Goal: Task Accomplishment & Management: Complete application form

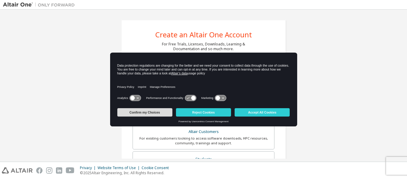
click at [158, 112] on button "Confirm my Choices" at bounding box center [144, 112] width 55 height 8
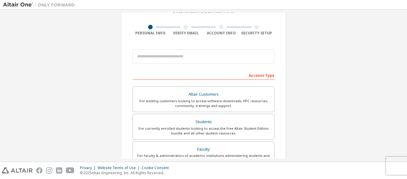
scroll to position [35, 0]
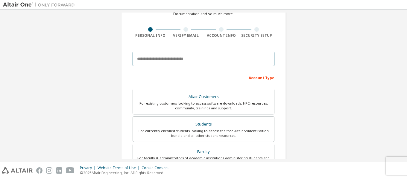
click at [160, 63] on input "email" at bounding box center [204, 59] width 142 height 14
type input "**********"
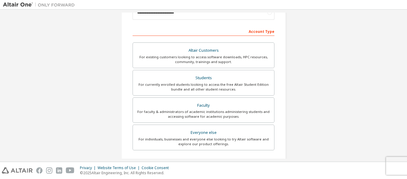
click at [205, 81] on div "Students" at bounding box center [204, 78] width 134 height 8
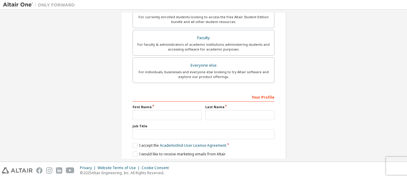
scroll to position [165, 0]
click at [173, 114] on input "text" at bounding box center [167, 115] width 69 height 10
type input "**********"
click at [220, 117] on input "text" at bounding box center [239, 115] width 69 height 10
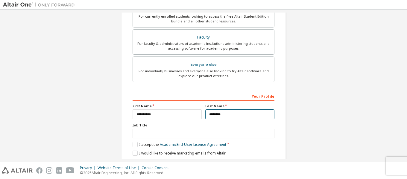
type input "********"
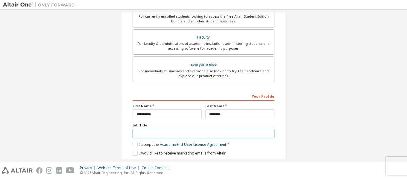
click at [198, 135] on input "text" at bounding box center [204, 134] width 142 height 10
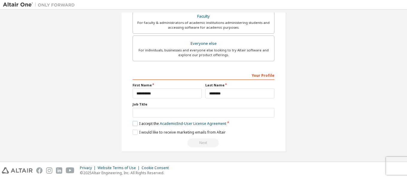
click at [135, 124] on label "I accept the Academic End-User License Agreement" at bounding box center [180, 123] width 94 height 5
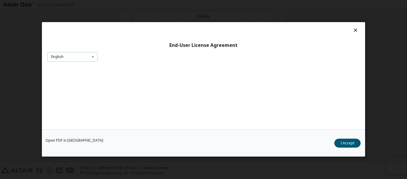
click at [87, 58] on div "English English" at bounding box center [72, 57] width 50 height 10
click at [90, 57] on icon at bounding box center [92, 56] width 7 height 9
click at [345, 136] on div "Open PDF in New Tab I Accept" at bounding box center [204, 143] width 324 height 27
click at [345, 141] on button "I Accept" at bounding box center [348, 143] width 26 height 9
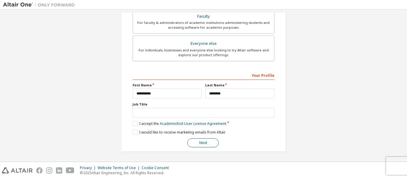
click at [201, 139] on button "Next" at bounding box center [203, 143] width 31 height 9
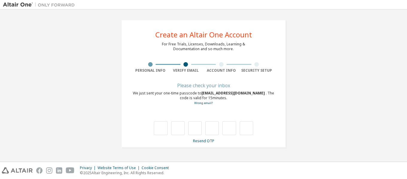
scroll to position [0, 0]
type input "*"
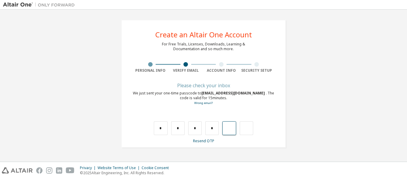
type input "*"
